Goal: Transaction & Acquisition: Purchase product/service

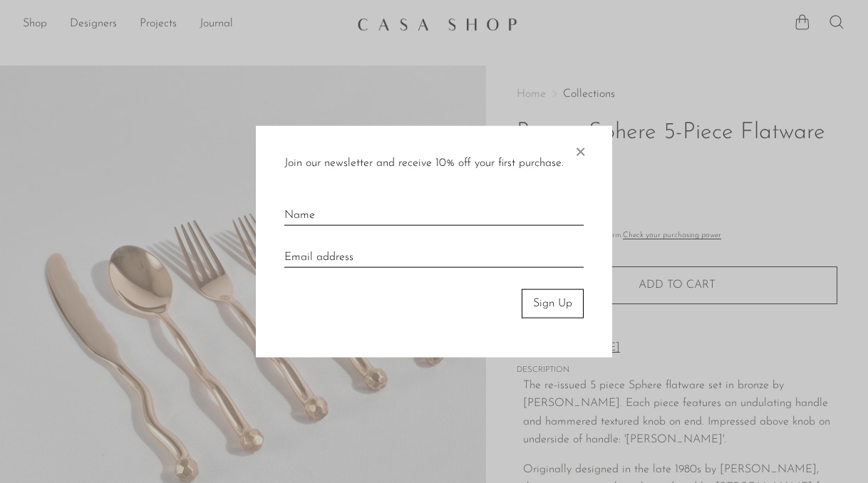
click at [583, 137] on span "×" at bounding box center [580, 149] width 14 height 46
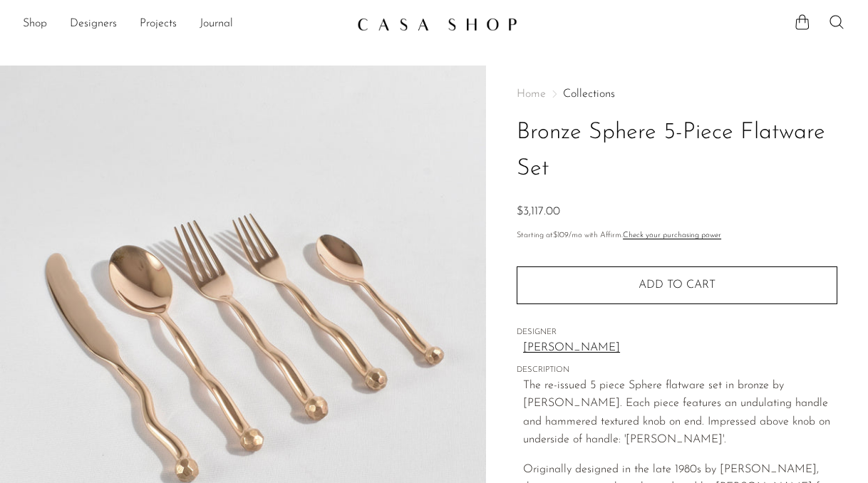
drag, startPoint x: 587, startPoint y: 138, endPoint x: 658, endPoint y: 137, distance: 71.2
click at [658, 137] on h1 "Bronze Sphere 5-Piece Flatware Set" at bounding box center [677, 151] width 321 height 73
click at [98, 26] on link "Designers" at bounding box center [93, 24] width 47 height 19
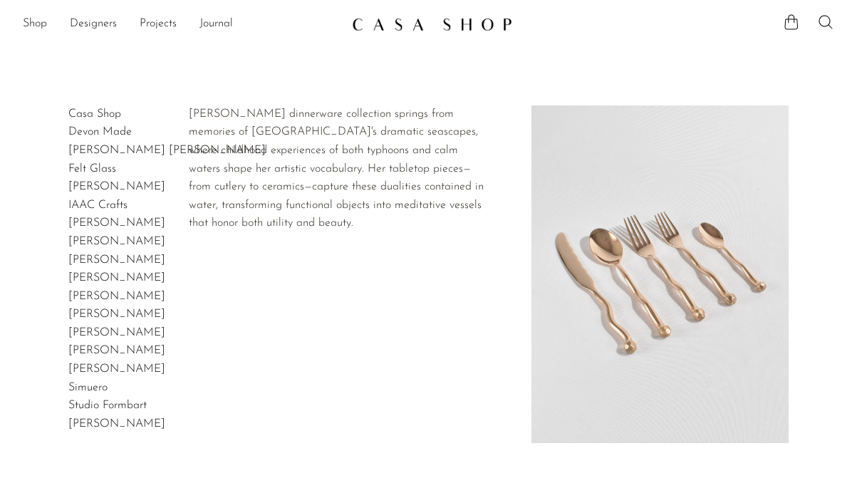
click at [90, 223] on link "[PERSON_NAME]" at bounding box center [116, 222] width 97 height 11
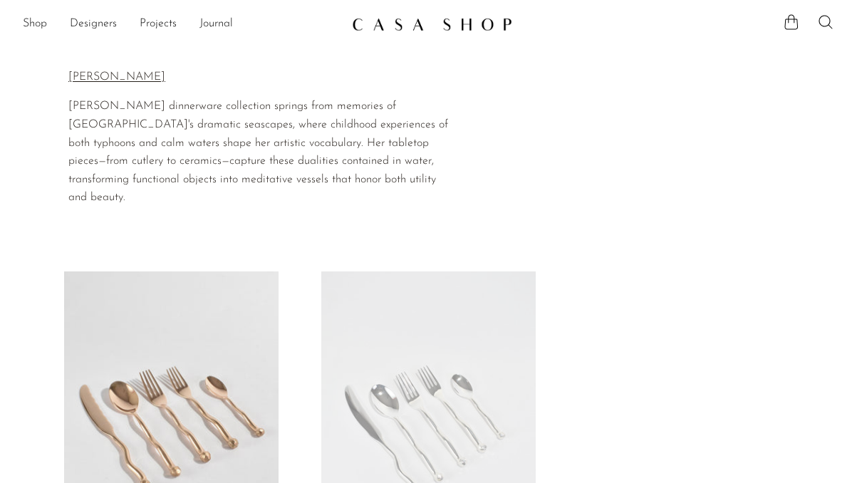
scroll to position [214, 0]
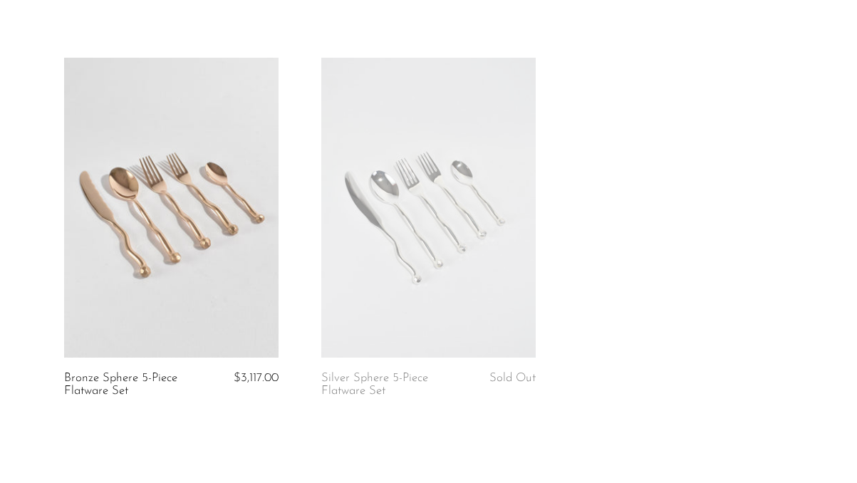
click at [219, 238] on link at bounding box center [171, 208] width 214 height 300
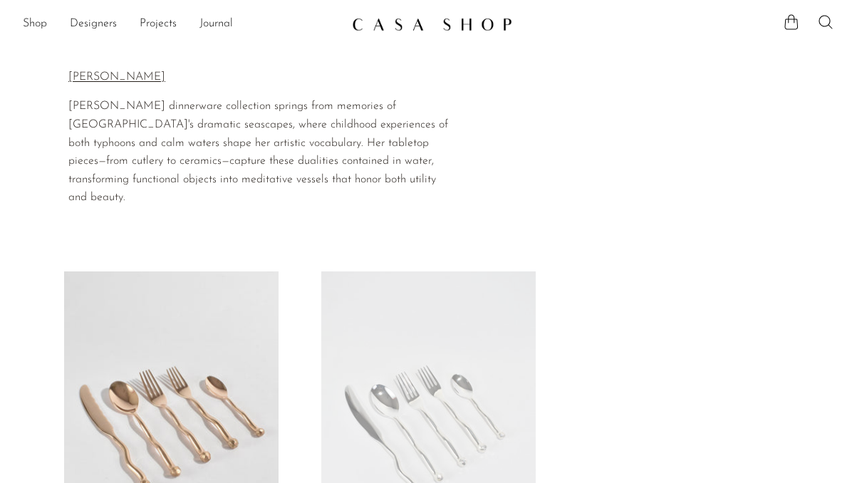
scroll to position [211, 0]
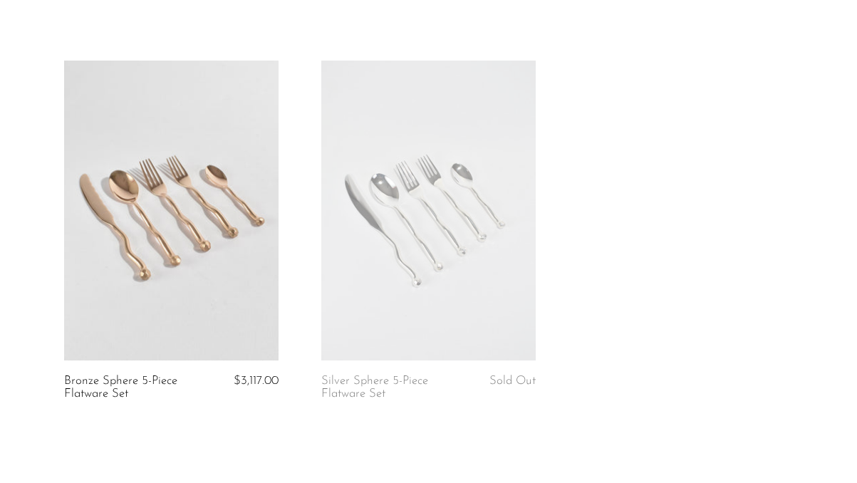
click at [442, 324] on link at bounding box center [428, 211] width 214 height 300
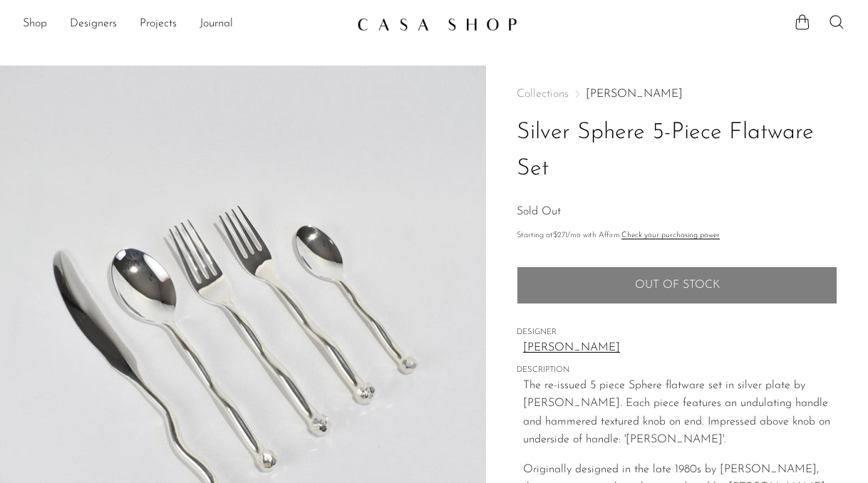
click at [633, 91] on link "[PERSON_NAME]" at bounding box center [634, 93] width 97 height 11
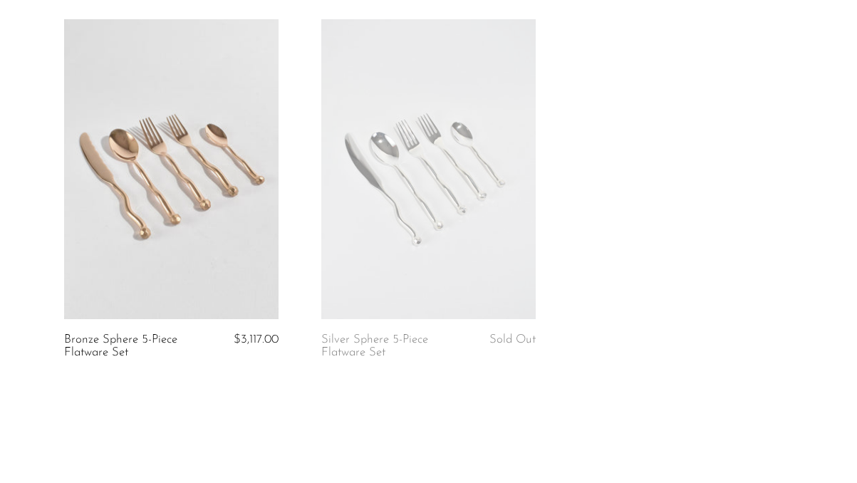
scroll to position [367, 0]
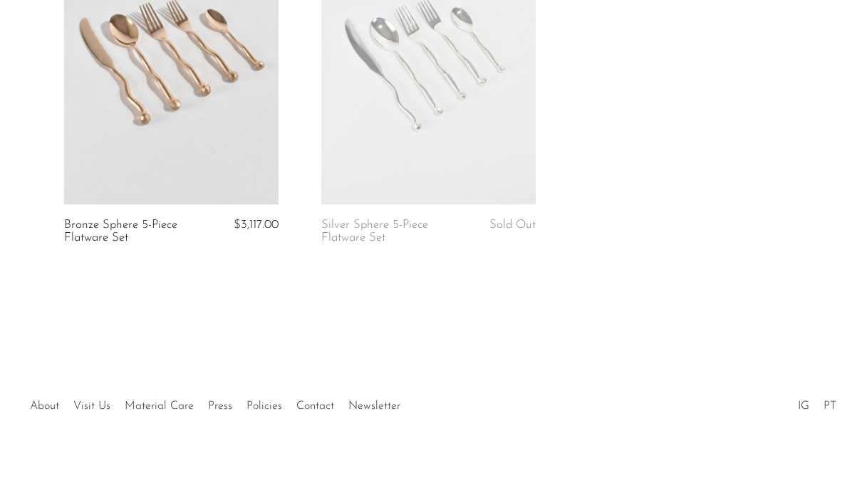
click at [178, 96] on link at bounding box center [171, 55] width 214 height 300
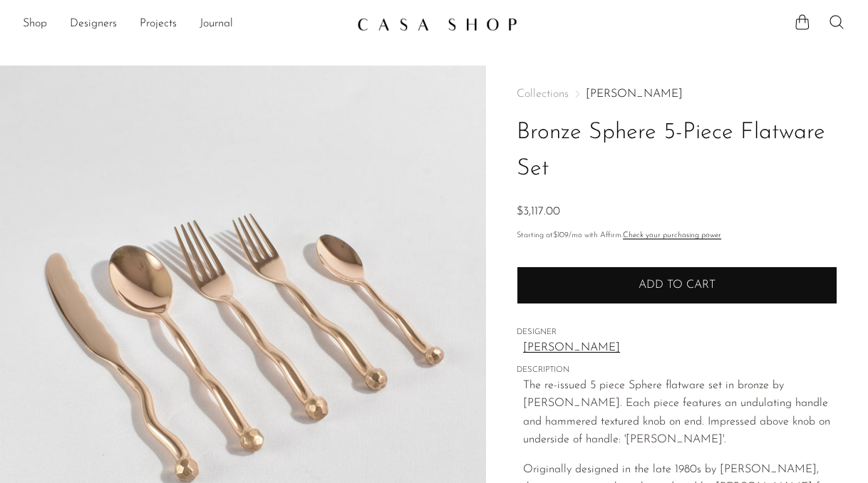
click at [659, 286] on span "Add to cart" at bounding box center [676, 284] width 77 height 11
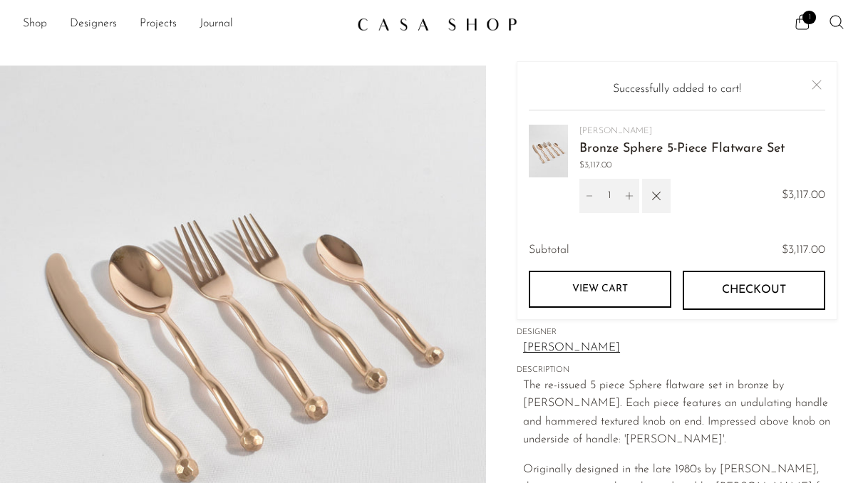
click at [725, 290] on span "Checkout" at bounding box center [754, 291] width 64 height 14
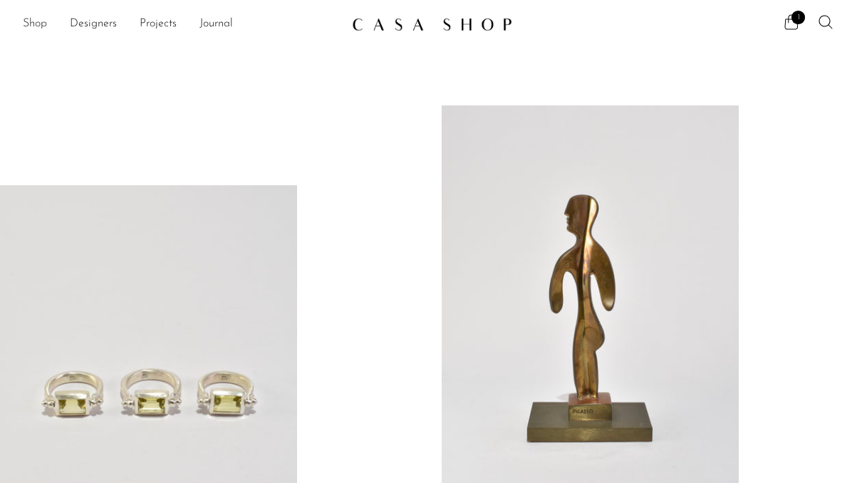
click at [42, 24] on link "Shop" at bounding box center [35, 24] width 24 height 19
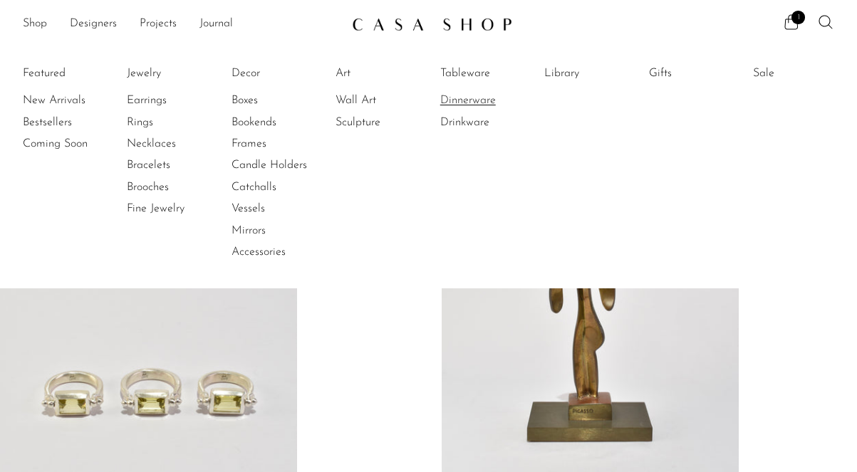
click at [476, 102] on link "Dinnerware" at bounding box center [493, 101] width 107 height 16
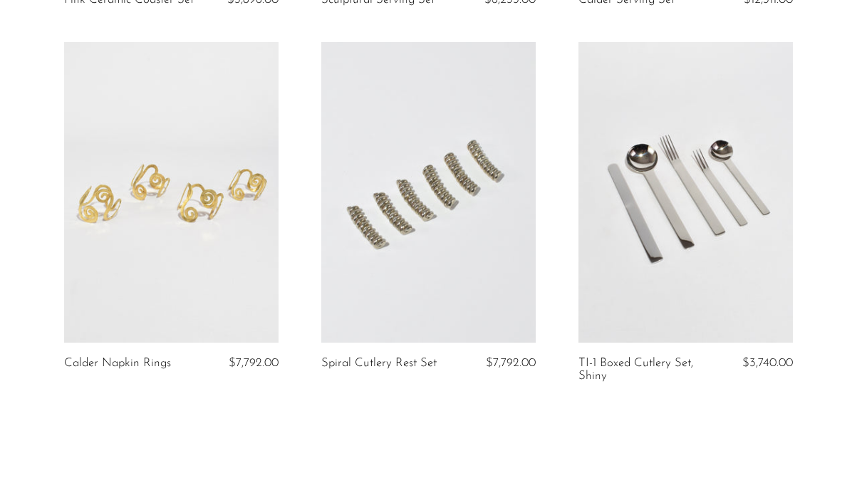
scroll to position [4300, 0]
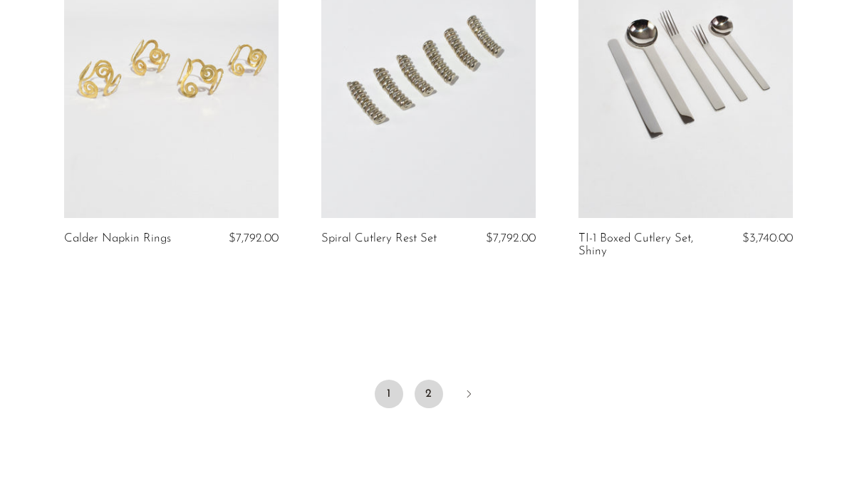
click at [427, 397] on link "2" at bounding box center [429, 394] width 28 height 28
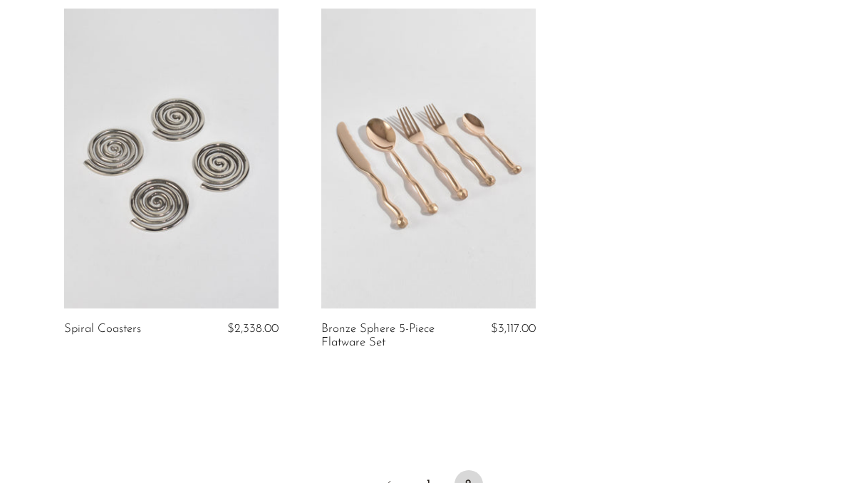
scroll to position [732, 0]
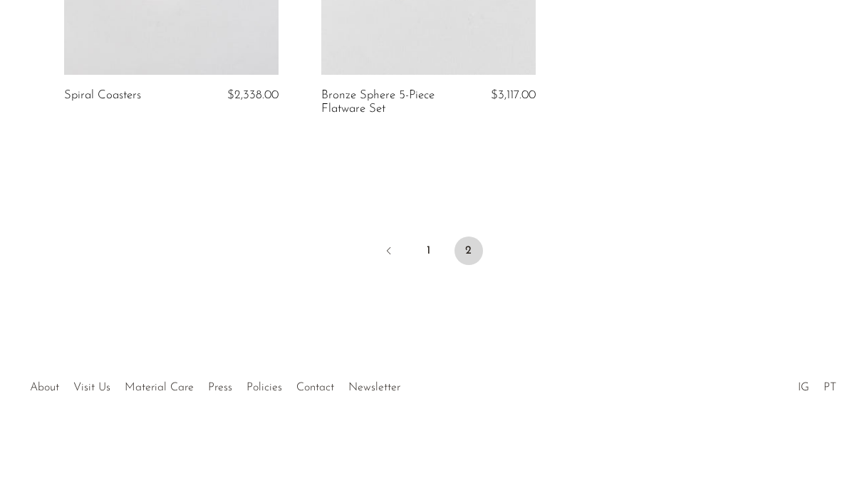
click at [318, 390] on div at bounding box center [428, 373] width 255 height 50
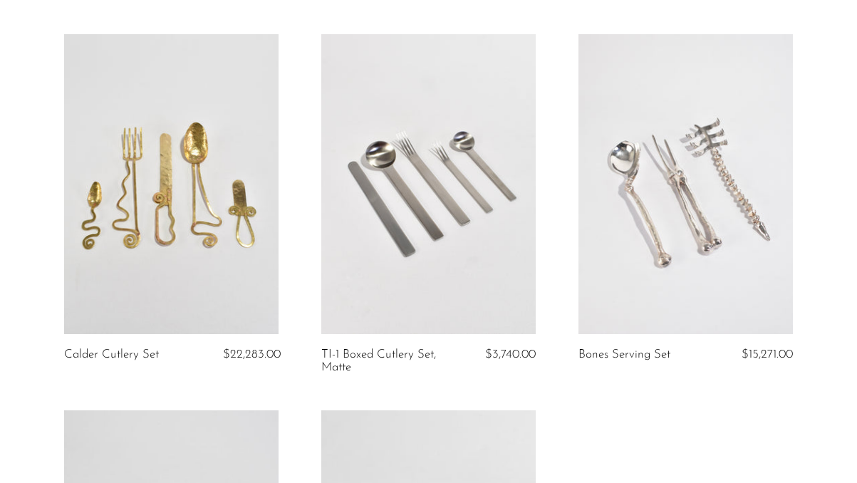
scroll to position [0, 0]
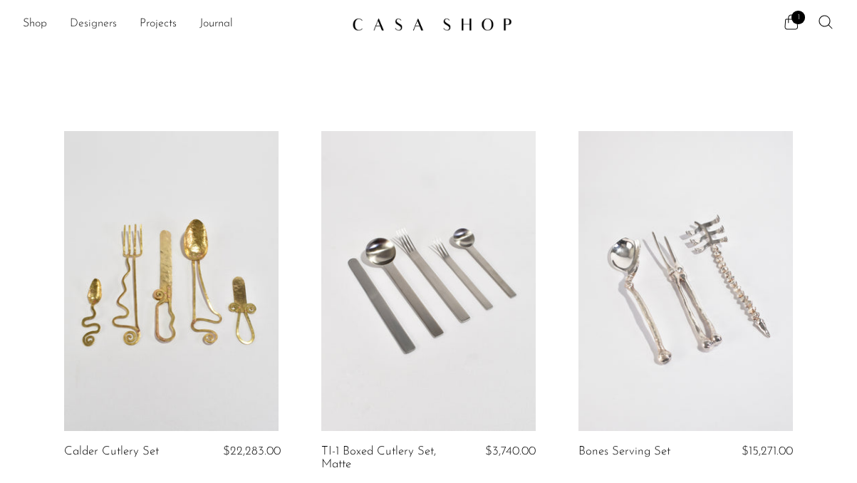
click at [78, 24] on link "Designers" at bounding box center [93, 24] width 47 height 19
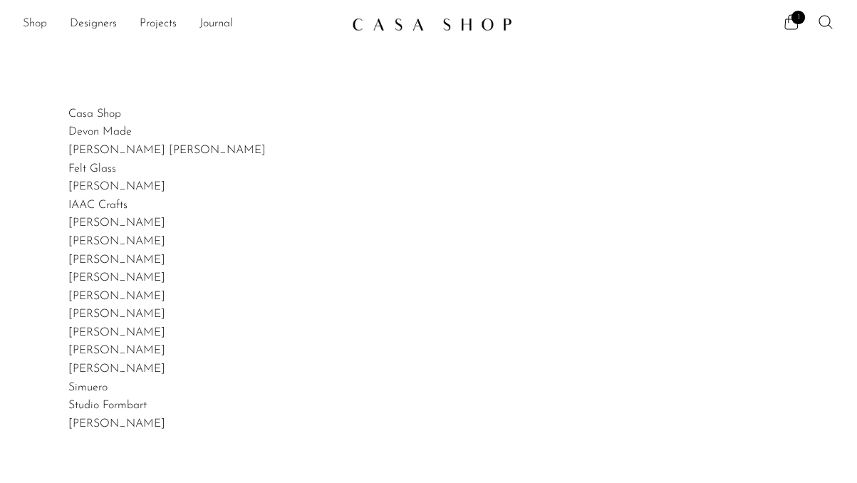
click at [26, 24] on link "Shop" at bounding box center [35, 24] width 24 height 19
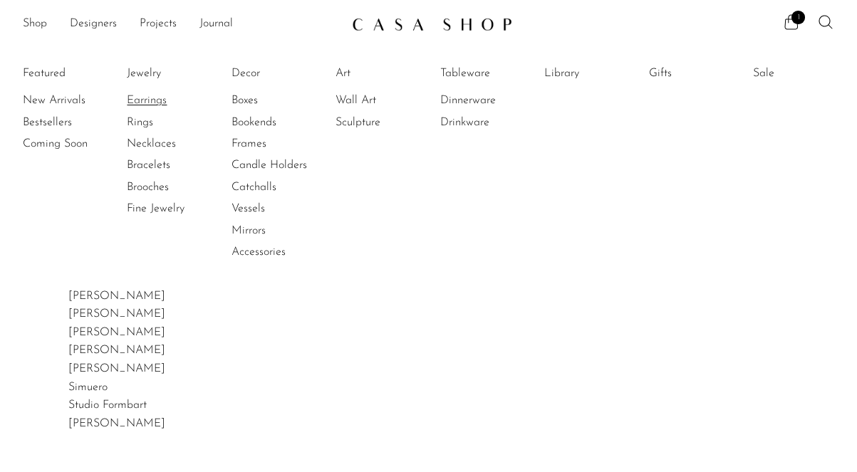
click at [150, 99] on link "Earrings" at bounding box center [180, 101] width 107 height 16
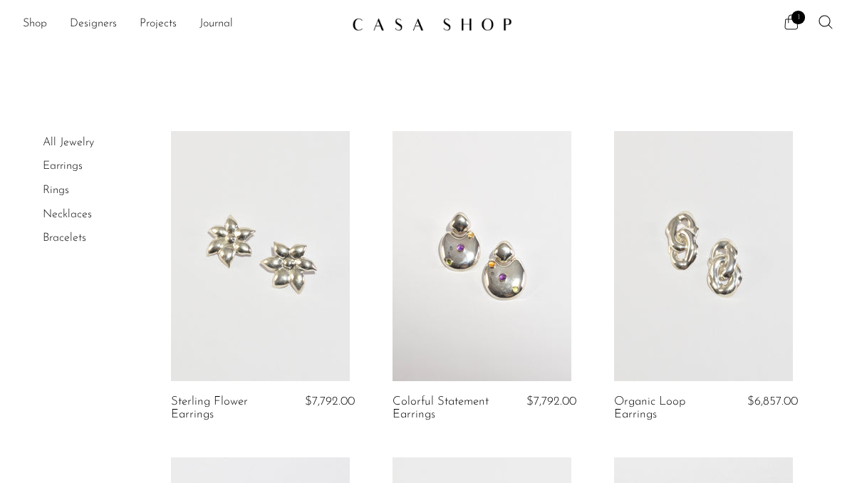
click at [794, 24] on span "1" at bounding box center [799, 18] width 14 height 14
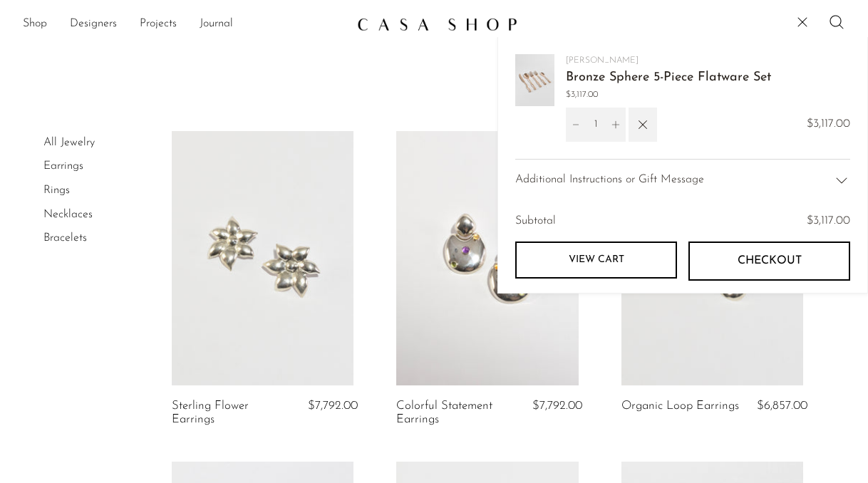
click at [634, 261] on link "View cart" at bounding box center [596, 260] width 162 height 37
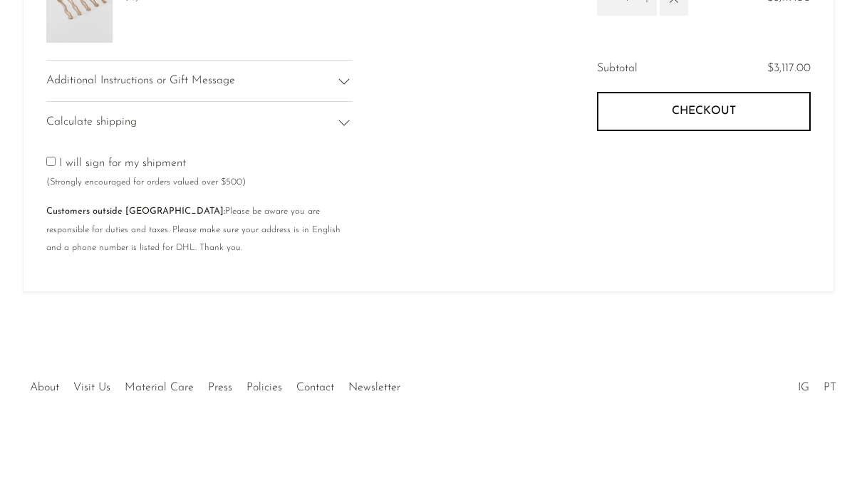
scroll to position [192, 0]
click at [700, 105] on span "Checkout" at bounding box center [704, 112] width 64 height 14
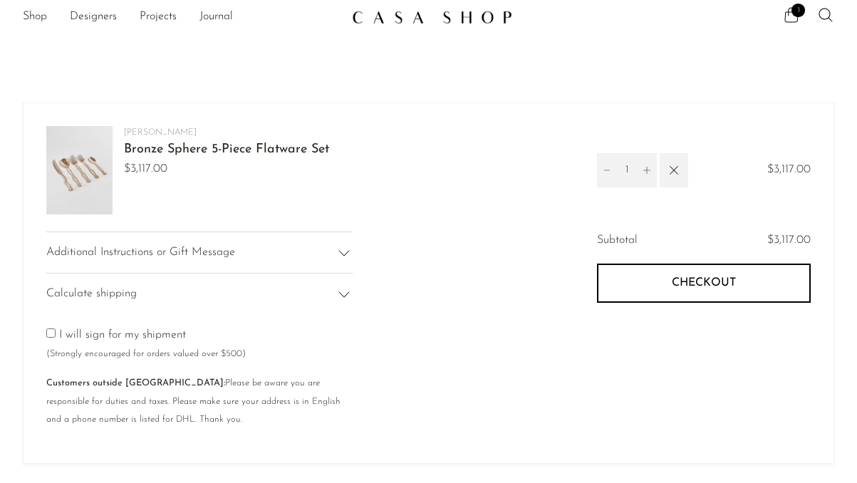
scroll to position [0, 0]
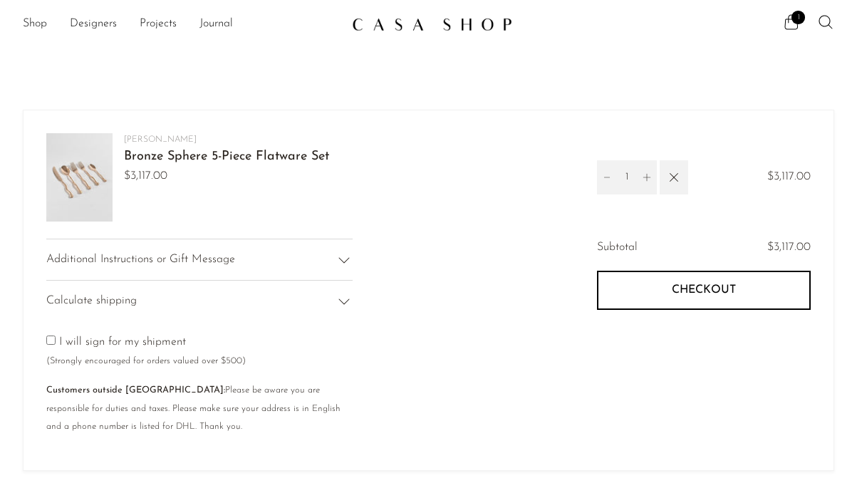
drag, startPoint x: 174, startPoint y: 140, endPoint x: 105, endPoint y: 142, distance: 69.1
click at [104, 142] on div "[PERSON_NAME] Bronze Sphere 5-Piece Flatware Set $3,117.00" at bounding box center [321, 185] width 551 height 105
